Goal: Find specific page/section: Find specific page/section

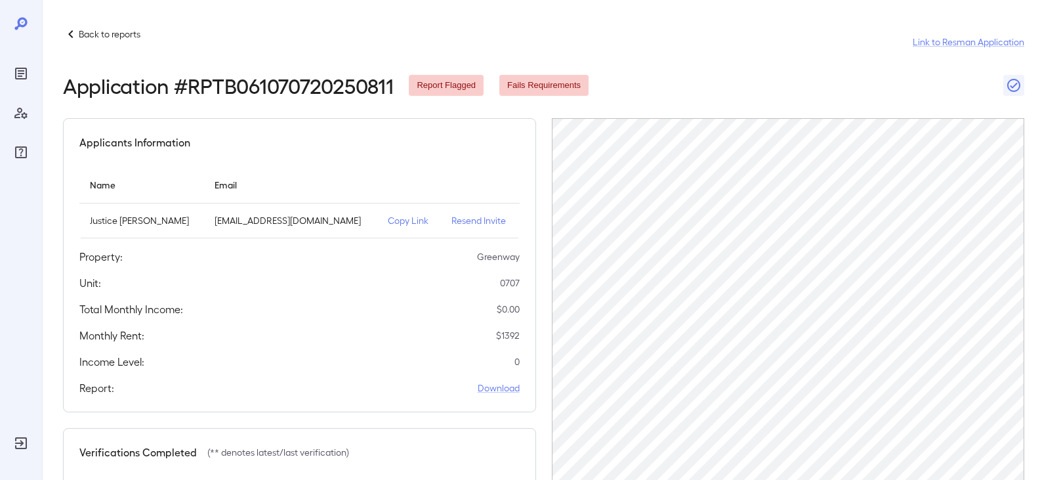
click at [80, 32] on p "Back to reports" at bounding box center [110, 34] width 62 height 13
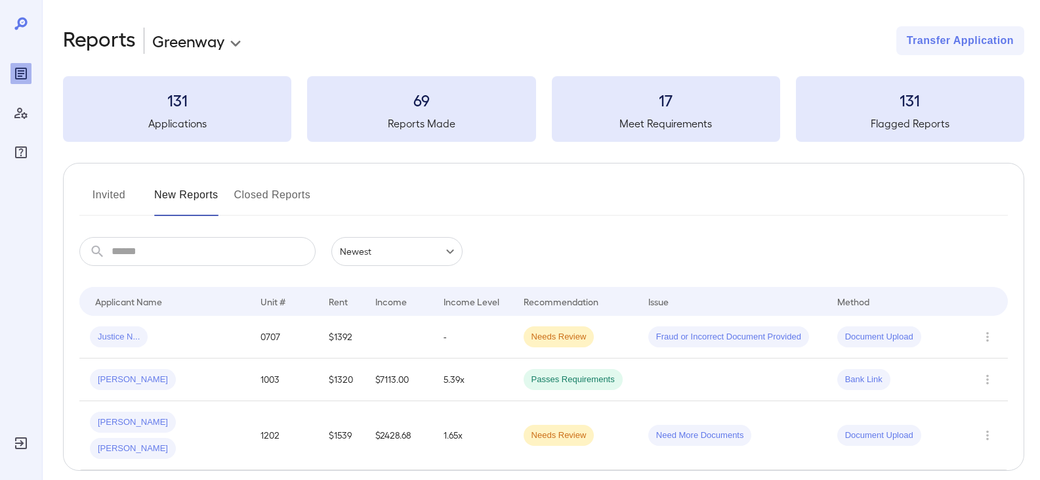
click at [121, 200] on button "Invited" at bounding box center [108, 199] width 59 height 31
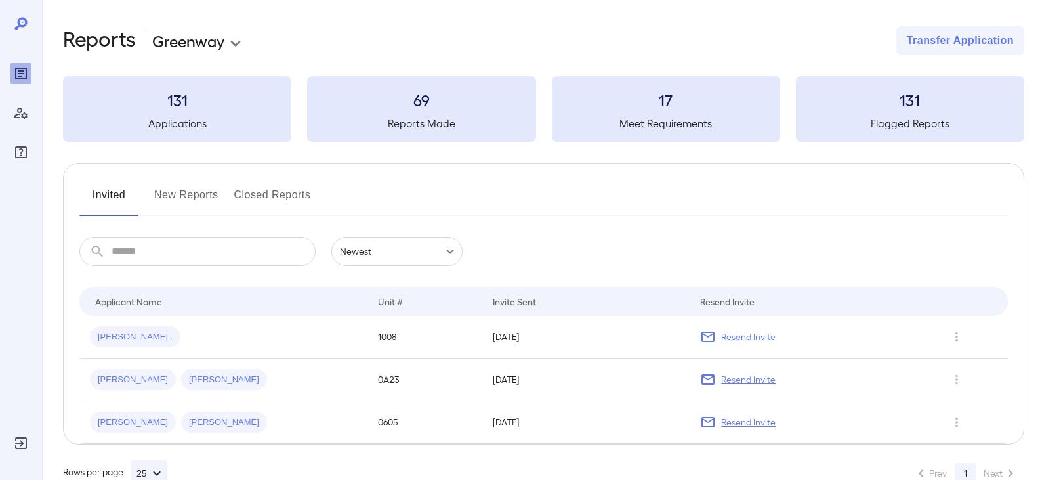
click at [174, 200] on button "New Reports" at bounding box center [186, 199] width 64 height 31
